Goal: Understand process/instructions

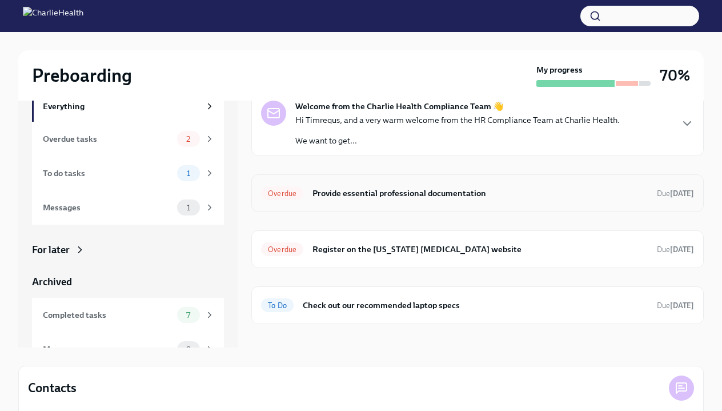
scroll to position [51, 0]
click at [396, 245] on h6 "Register on the [US_STATE] [MEDICAL_DATA] website" at bounding box center [481, 248] width 336 height 13
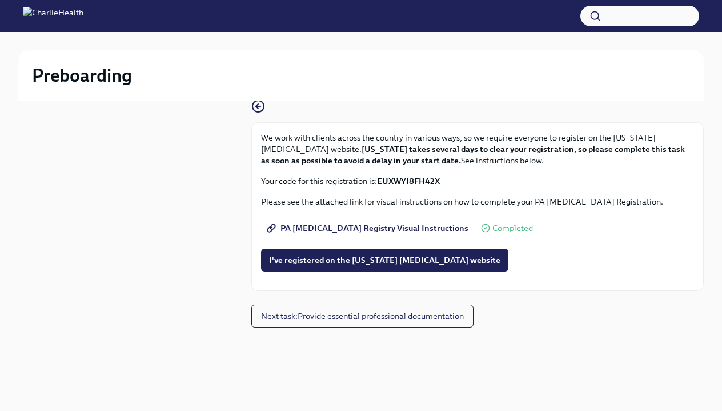
scroll to position [19, 0]
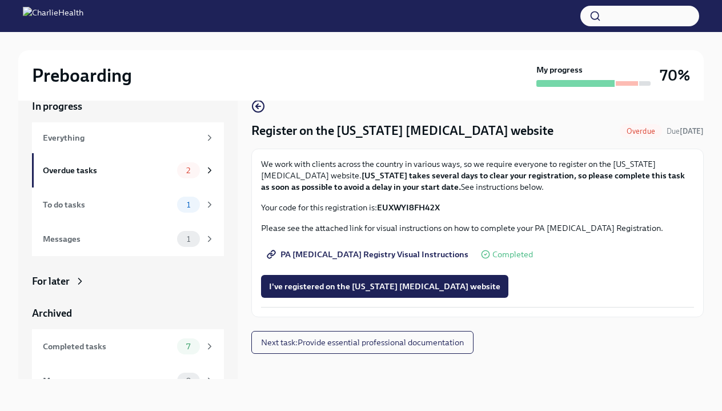
click at [420, 207] on strong "EUXWYI8FH42X" at bounding box center [408, 207] width 63 height 10
copy strong "EUXWYI8FH42X"
click at [391, 253] on span "PA [MEDICAL_DATA] Registry Visual Instructions" at bounding box center [368, 254] width 199 height 11
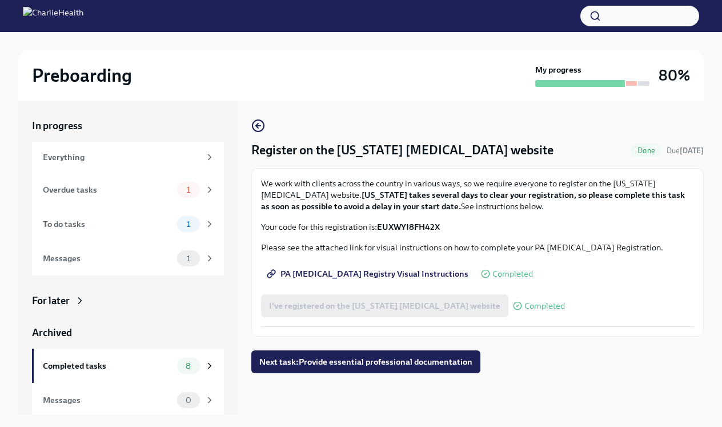
click at [377, 275] on span "PA [MEDICAL_DATA] Registry Visual Instructions" at bounding box center [368, 273] width 199 height 11
